Goal: Information Seeking & Learning: Learn about a topic

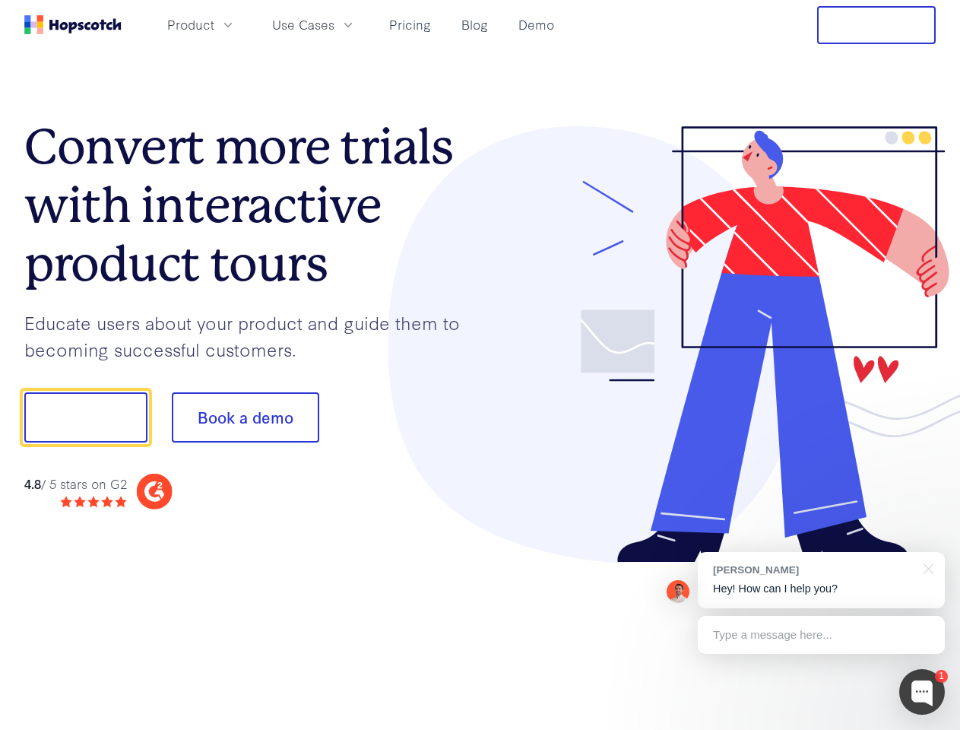
click at [480, 365] on div at bounding box center [708, 344] width 456 height 437
click at [214, 24] on span "Product" at bounding box center [190, 24] width 47 height 19
click at [334, 24] on span "Use Cases" at bounding box center [303, 24] width 62 height 19
click at [876, 25] on button "Free Trial" at bounding box center [876, 25] width 119 height 38
click at [85, 417] on button "Show me!" at bounding box center [85, 417] width 123 height 50
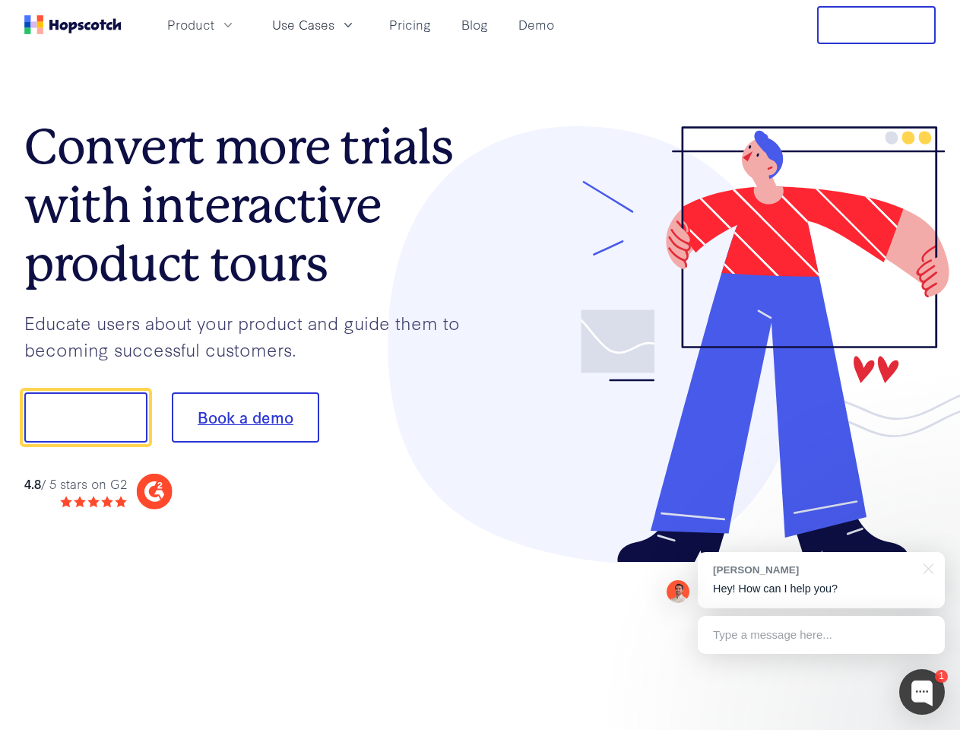
click at [245, 417] on button "Book a demo" at bounding box center [245, 417] width 147 height 50
click at [922, 692] on div at bounding box center [922, 692] width 46 height 46
click at [821, 580] on div "[PERSON_NAME] Hey! How can I help you?" at bounding box center [821, 580] width 247 height 56
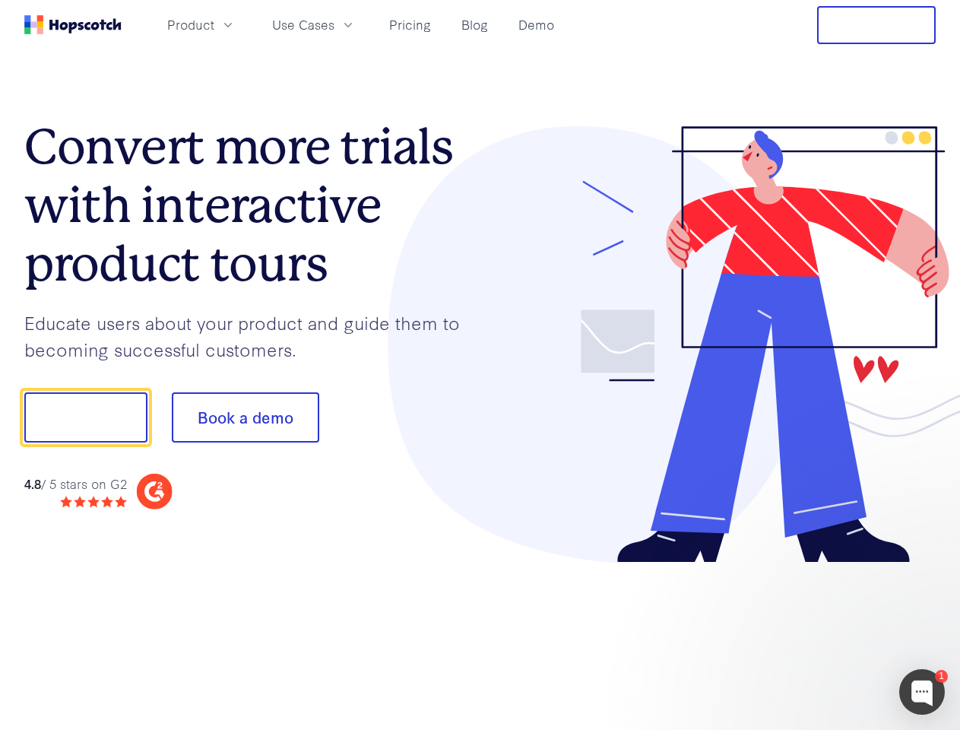
click at [926, 567] on div at bounding box center [802, 415] width 285 height 507
click at [821, 635] on div at bounding box center [802, 415] width 285 height 507
